Goal: Use online tool/utility: Utilize a website feature to perform a specific function

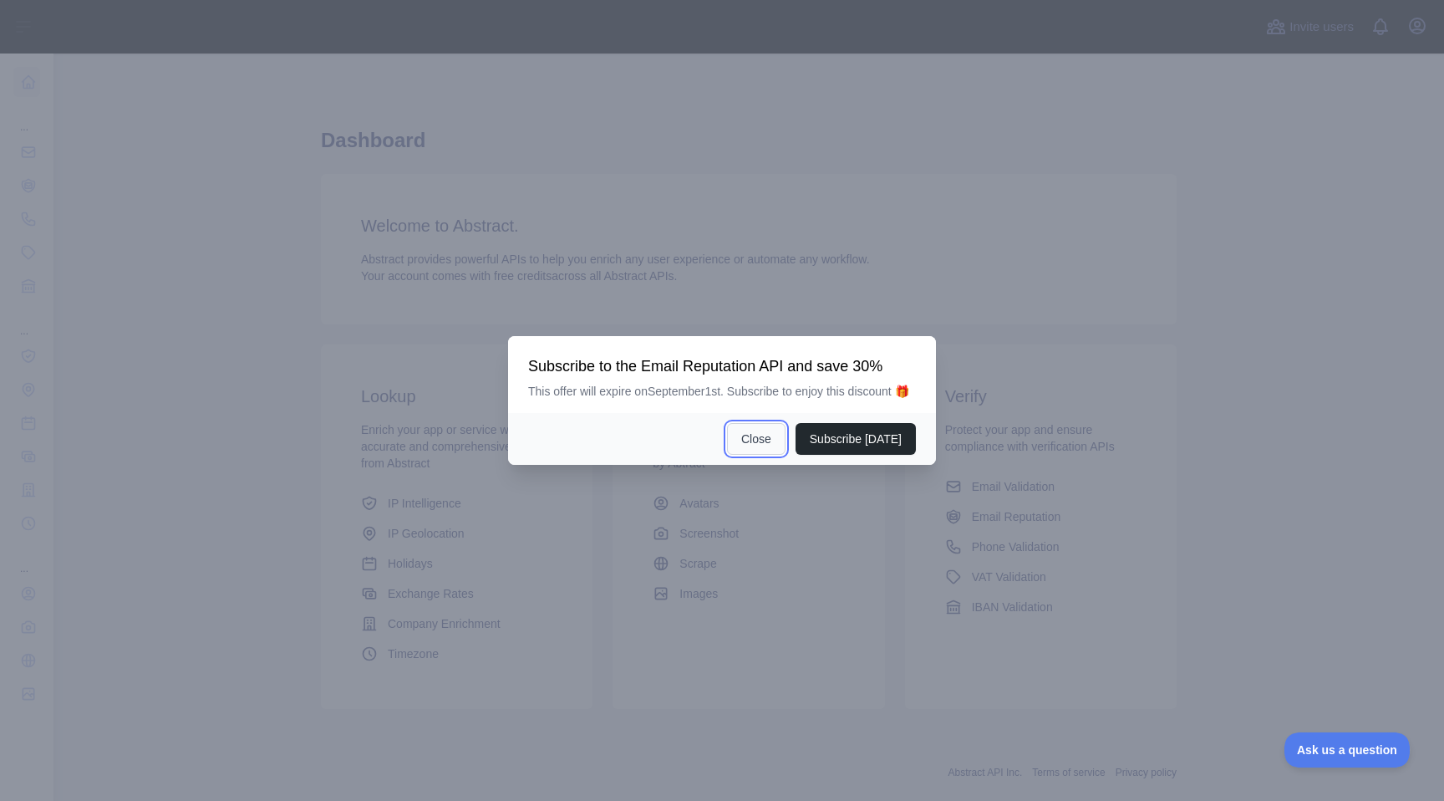
click at [763, 455] on button "Close" at bounding box center [756, 439] width 59 height 32
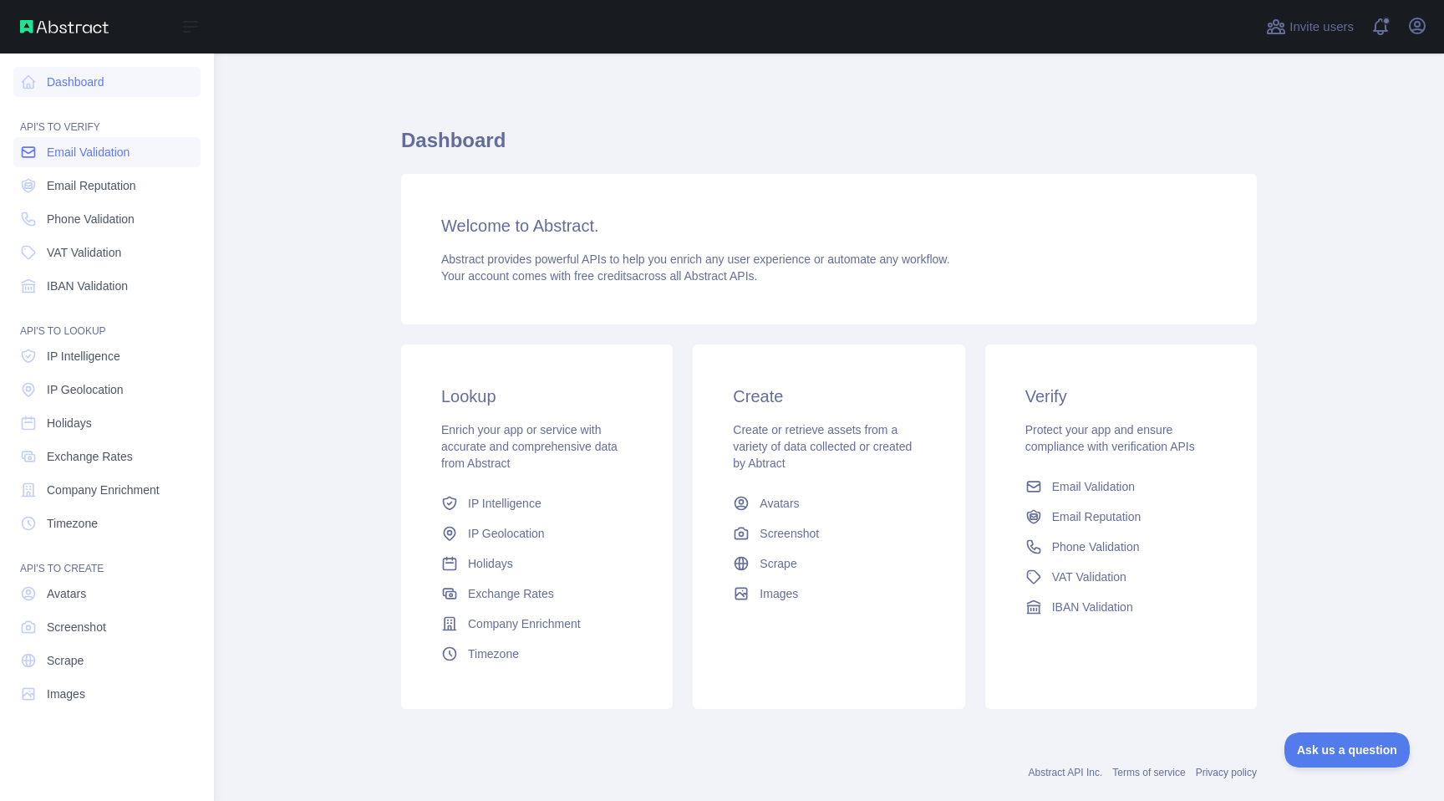
click at [156, 155] on link "Email Validation" at bounding box center [106, 152] width 187 height 30
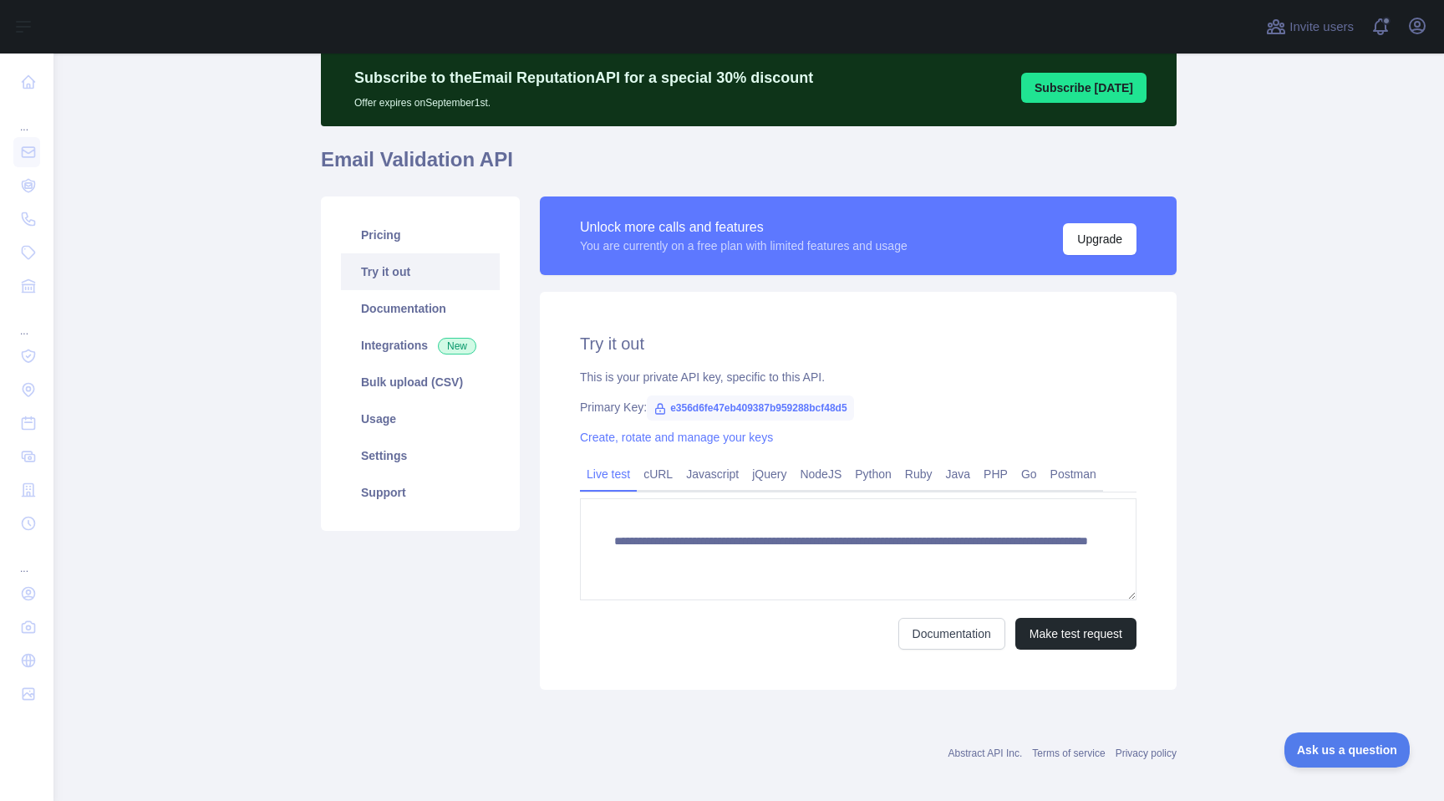
scroll to position [70, 0]
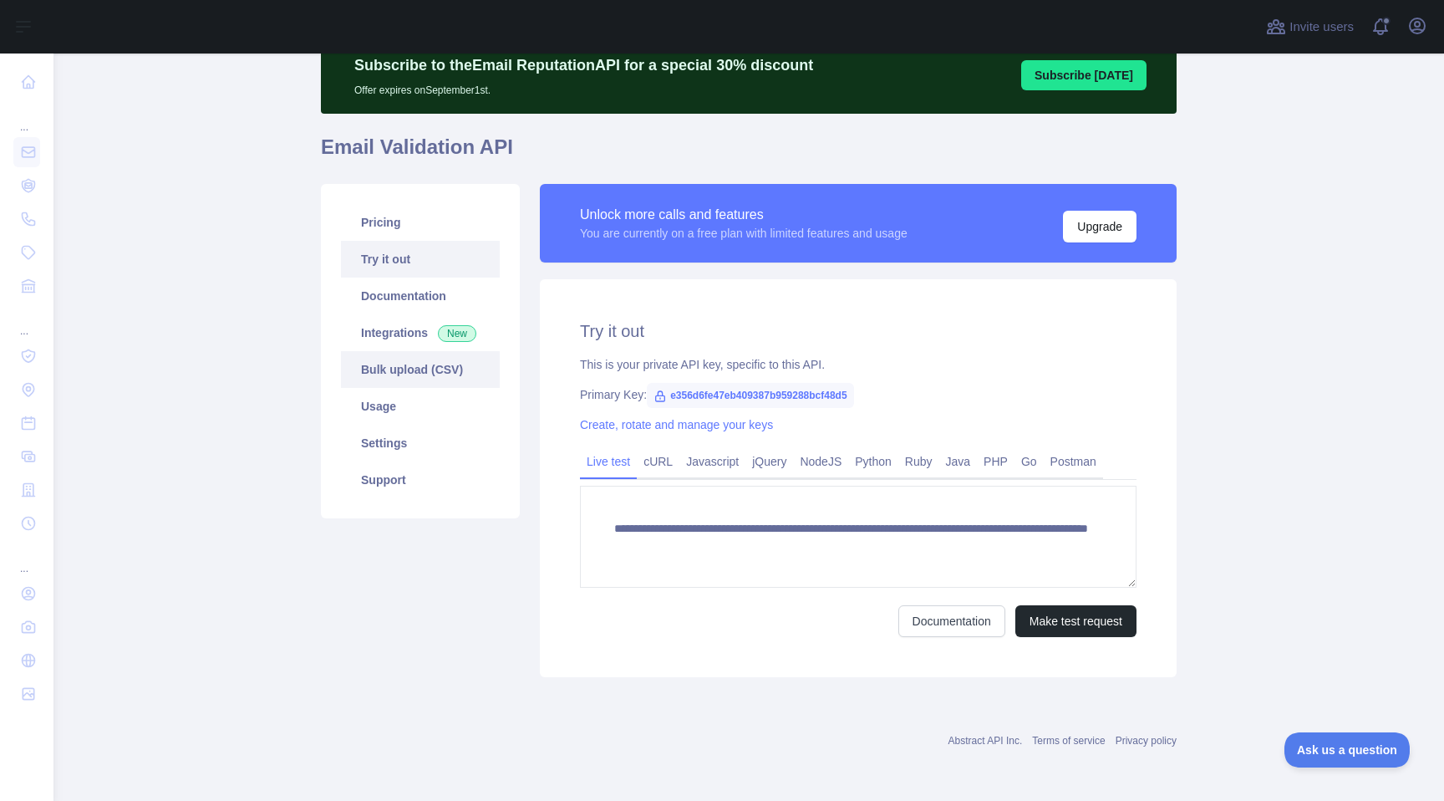
click at [467, 367] on link "Bulk upload (CSV)" at bounding box center [420, 369] width 159 height 37
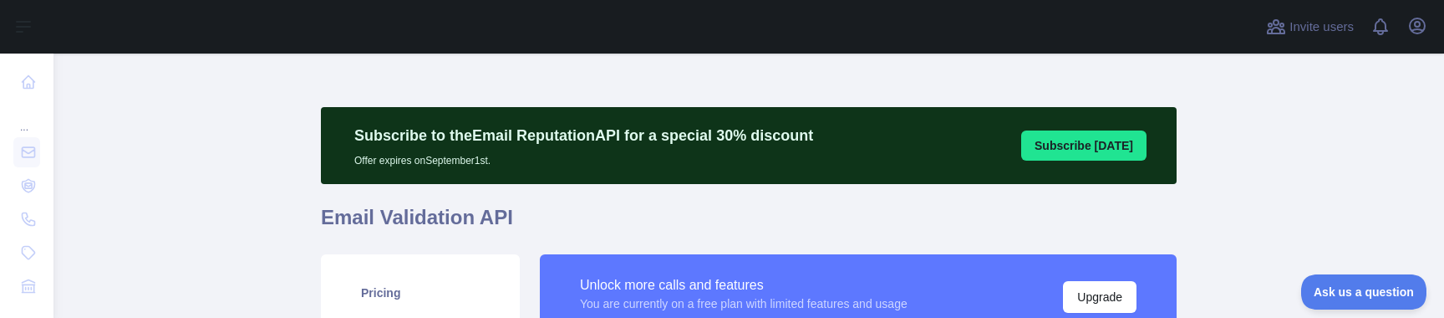
scroll to position [15, 0]
